Goal: Check status: Check status

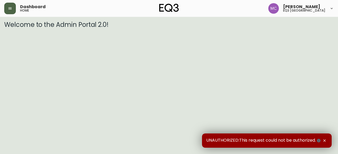
click at [10, 12] on button "button" at bounding box center [10, 9] width 12 height 12
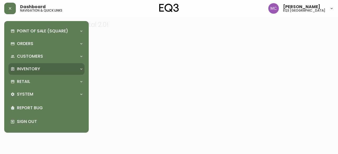
click at [21, 72] on div "Inventory" at bounding box center [46, 69] width 76 height 12
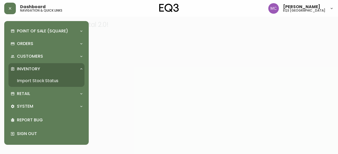
click at [26, 81] on link "Import Stock Status" at bounding box center [46, 81] width 76 height 12
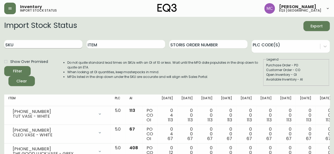
click at [18, 40] on input "SKU" at bounding box center [43, 44] width 78 height 8
type input "[PHONE_NUMBER]"
click at [4, 66] on button "Filter" at bounding box center [17, 71] width 26 height 10
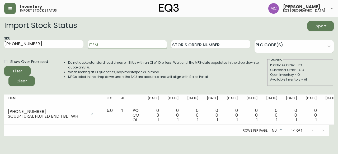
scroll to position [0, 24]
